Goal: Task Accomplishment & Management: Use online tool/utility

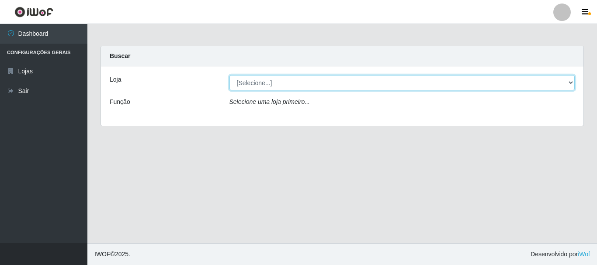
click at [276, 80] on select "[Selecione...] [GEOGRAPHIC_DATA] [GEOGRAPHIC_DATA]" at bounding box center [403, 82] width 346 height 15
select select "64"
click at [230, 75] on select "[Selecione...] [GEOGRAPHIC_DATA] [GEOGRAPHIC_DATA]" at bounding box center [403, 82] width 346 height 15
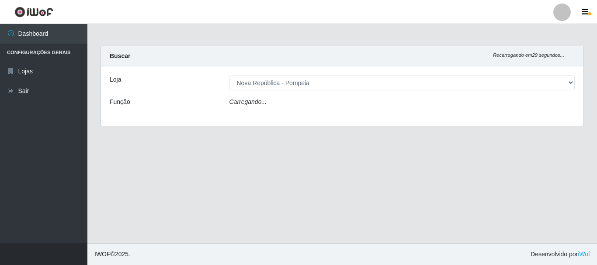
click at [277, 102] on div "Carregando..." at bounding box center [402, 104] width 359 height 13
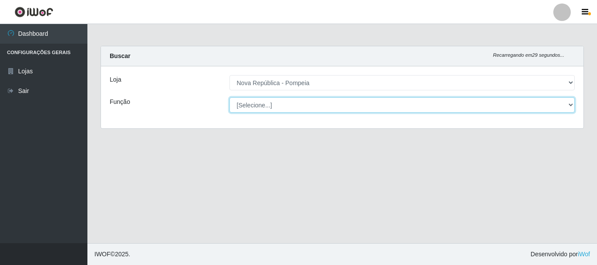
click at [277, 102] on select "[Selecione...] Balconista Operador de Caixa Recepcionista Repositor" at bounding box center [403, 105] width 346 height 15
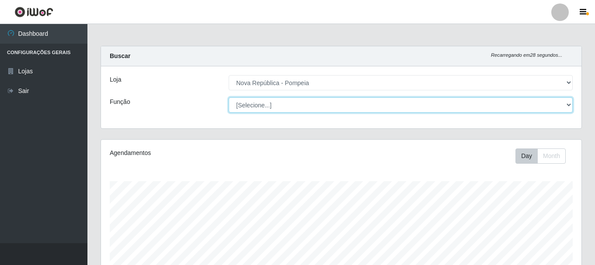
select select "22"
click at [229, 98] on select "[Selecione...] Balconista Operador de Caixa Recepcionista Repositor" at bounding box center [401, 105] width 344 height 15
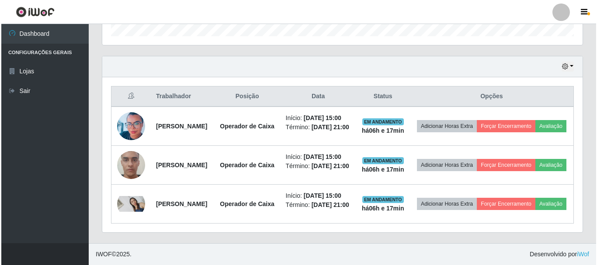
scroll to position [324, 0]
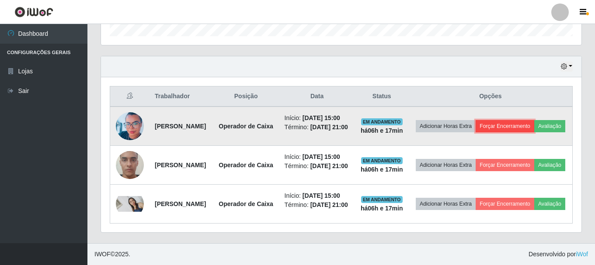
click at [534, 120] on button "Forçar Encerramento" at bounding box center [505, 126] width 59 height 12
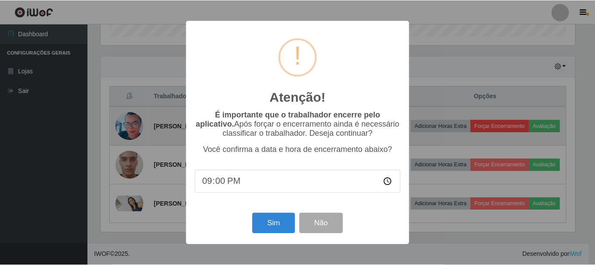
scroll to position [181, 476]
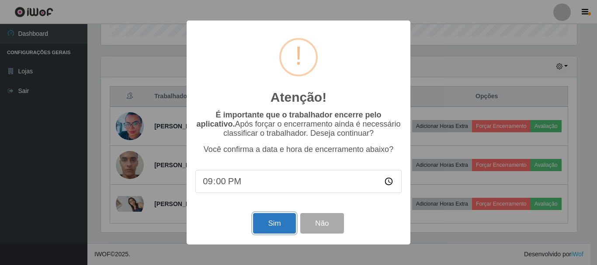
click at [275, 224] on button "Sim" at bounding box center [274, 223] width 42 height 21
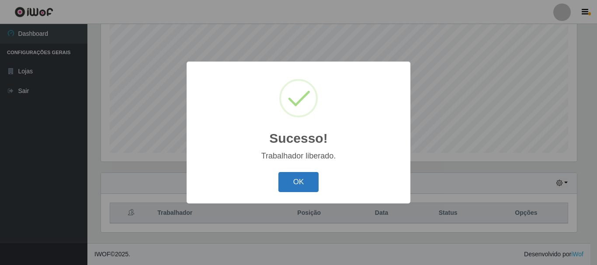
click at [313, 188] on button "OK" at bounding box center [299, 182] width 41 height 21
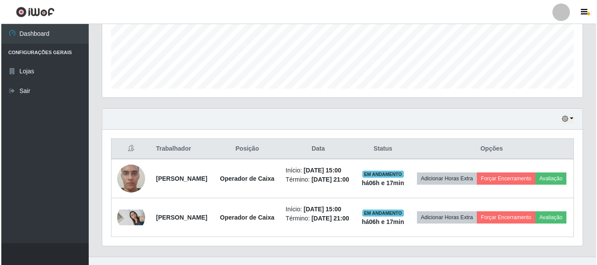
scroll to position [269, 0]
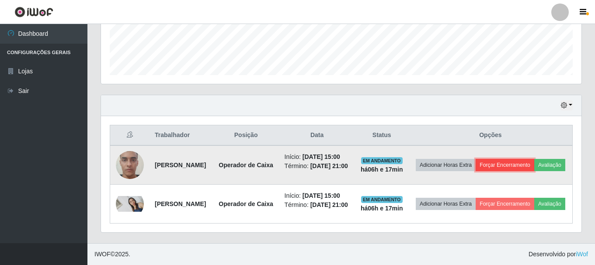
click at [534, 159] on button "Forçar Encerramento" at bounding box center [505, 165] width 59 height 12
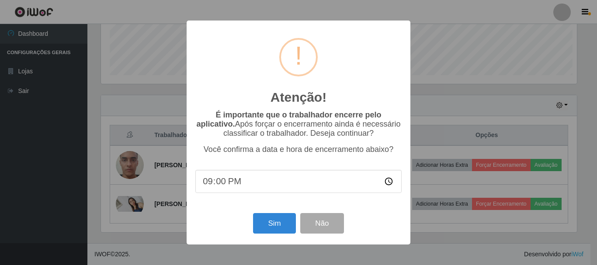
scroll to position [181, 476]
click at [279, 229] on button "Sim" at bounding box center [274, 223] width 42 height 21
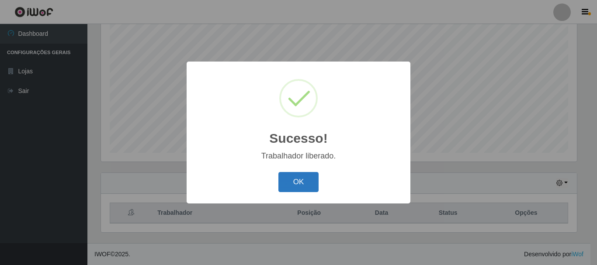
click at [307, 183] on button "OK" at bounding box center [299, 182] width 41 height 21
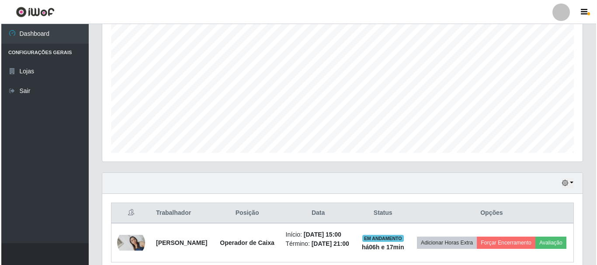
scroll to position [214, 0]
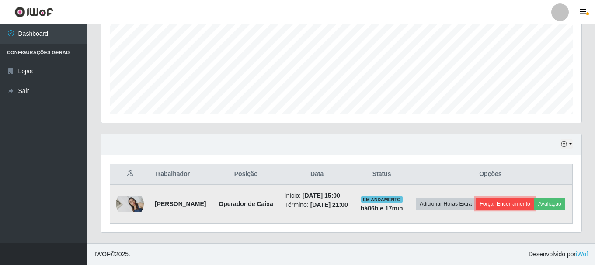
click at [534, 198] on button "Forçar Encerramento" at bounding box center [505, 204] width 59 height 12
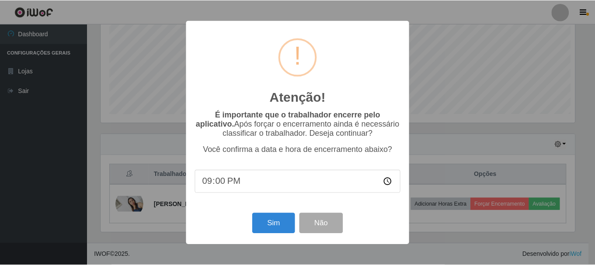
scroll to position [181, 476]
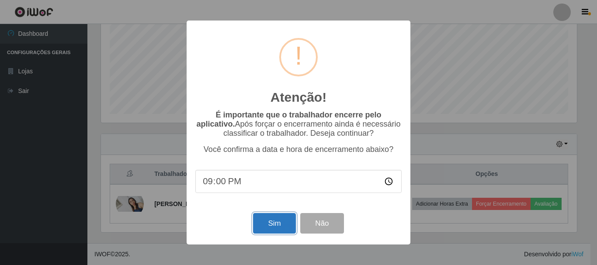
click at [269, 220] on button "Sim" at bounding box center [274, 223] width 42 height 21
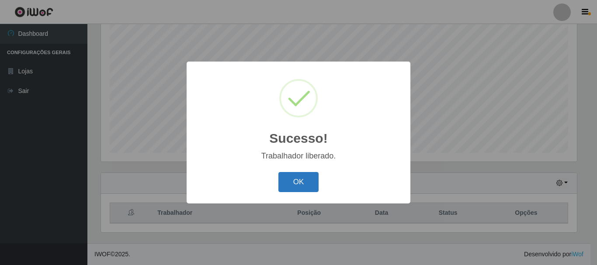
click at [296, 183] on button "OK" at bounding box center [299, 182] width 41 height 21
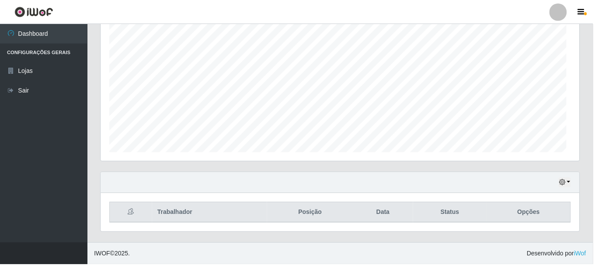
scroll to position [181, 481]
